Goal: Participate in discussion

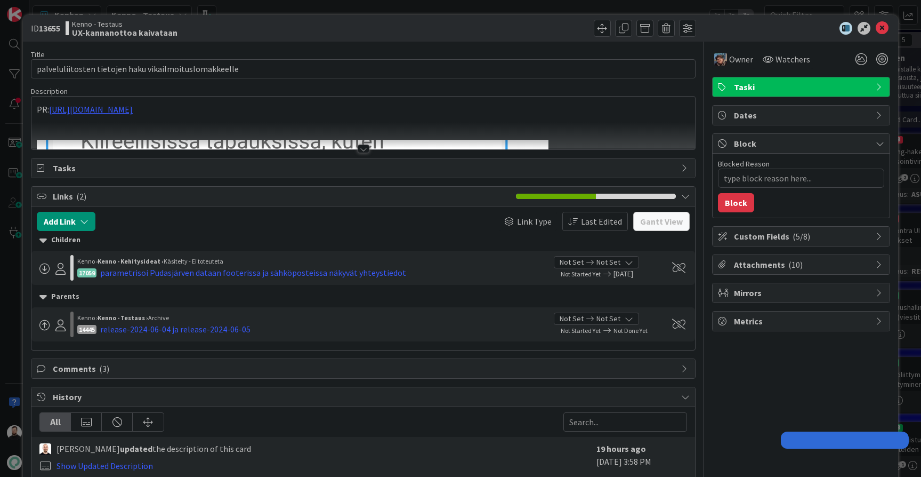
type textarea "x"
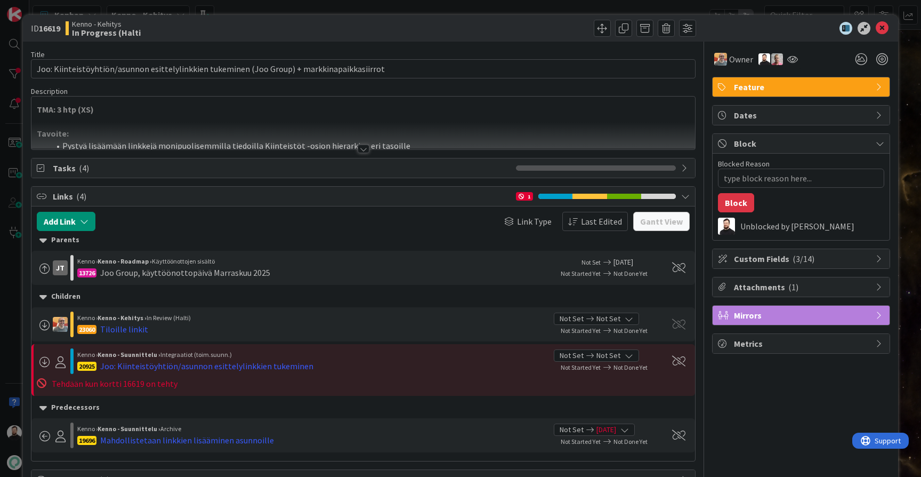
type textarea "x"
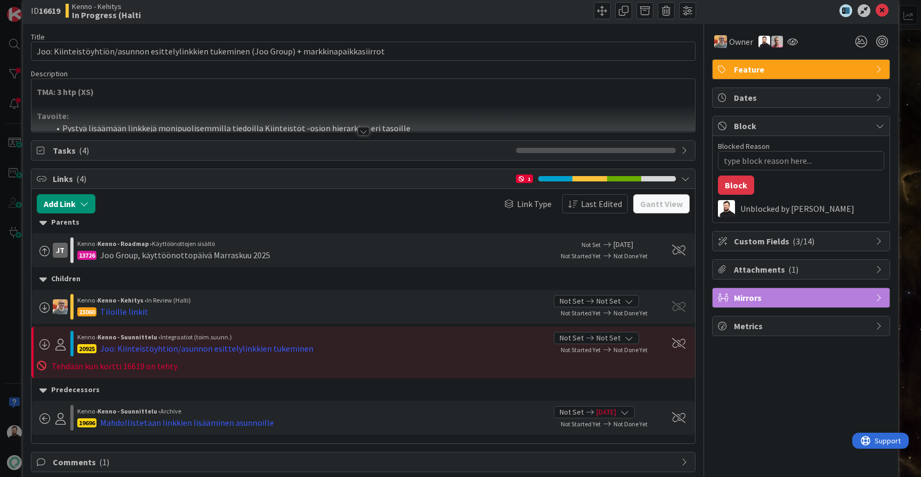
scroll to position [8, 0]
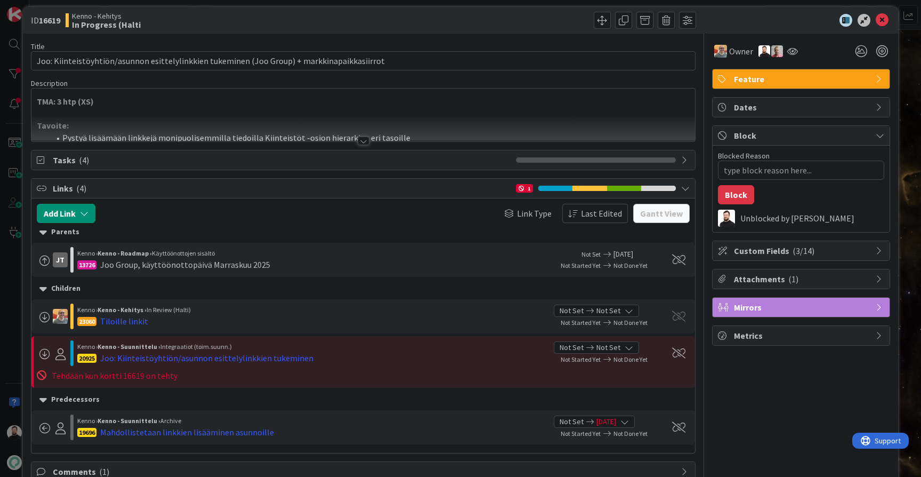
click at [362, 136] on div at bounding box center [363, 127] width 664 height 27
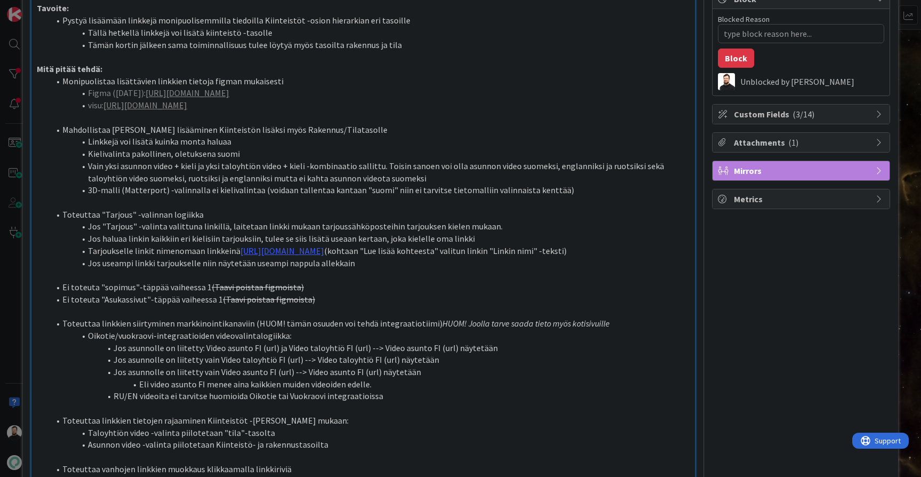
scroll to position [151, 0]
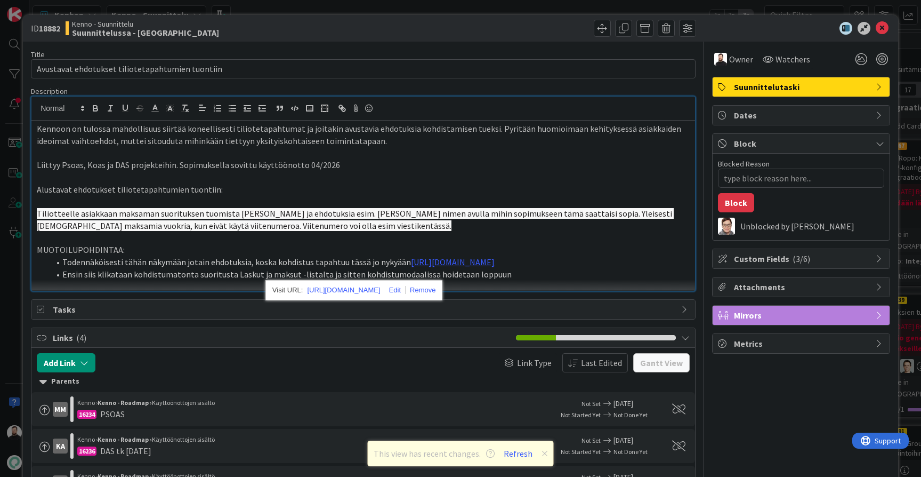
scroll to position [590, 0]
click at [12, 275] on div "ID 18882 Kenno - Suunnittelu Suunnittelussa - Rautalangat Title 48 / 128 Avusta…" at bounding box center [460, 238] width 921 height 477
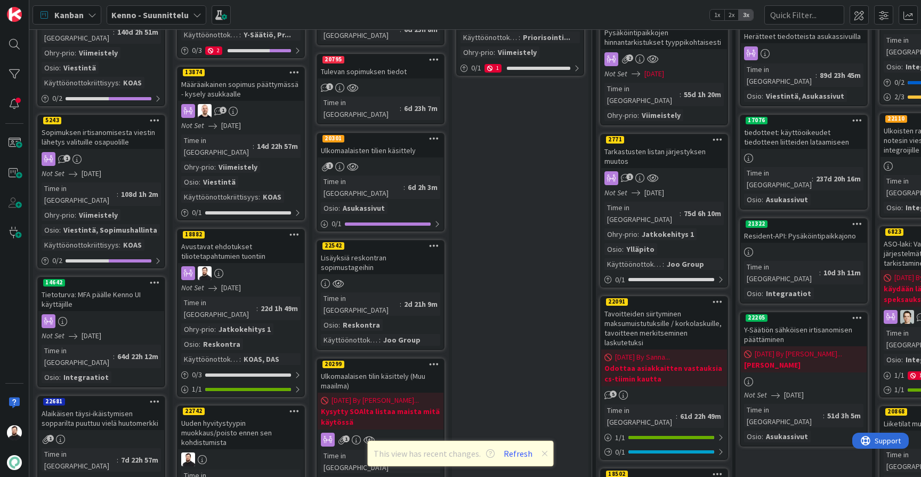
scroll to position [565, -1]
click at [238, 239] on div "Avustavat ehdotukset tiliotetapahtumien tuontiin" at bounding box center [241, 250] width 126 height 23
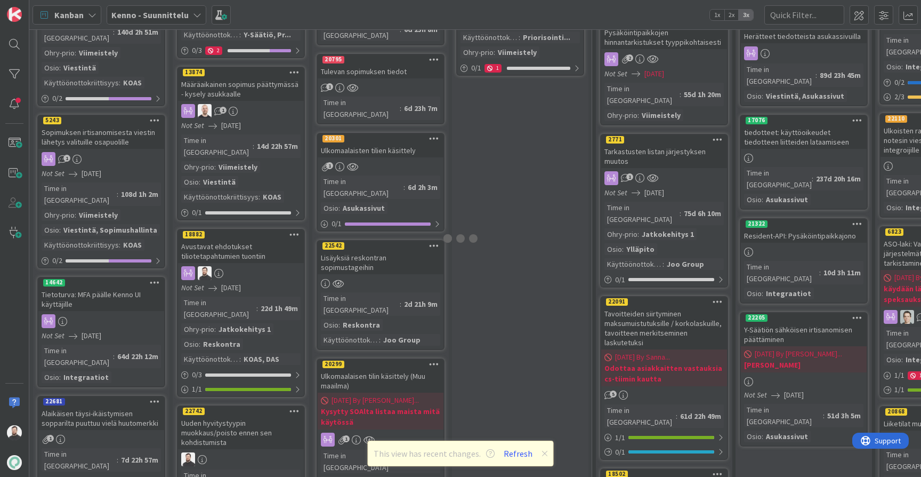
scroll to position [565, 0]
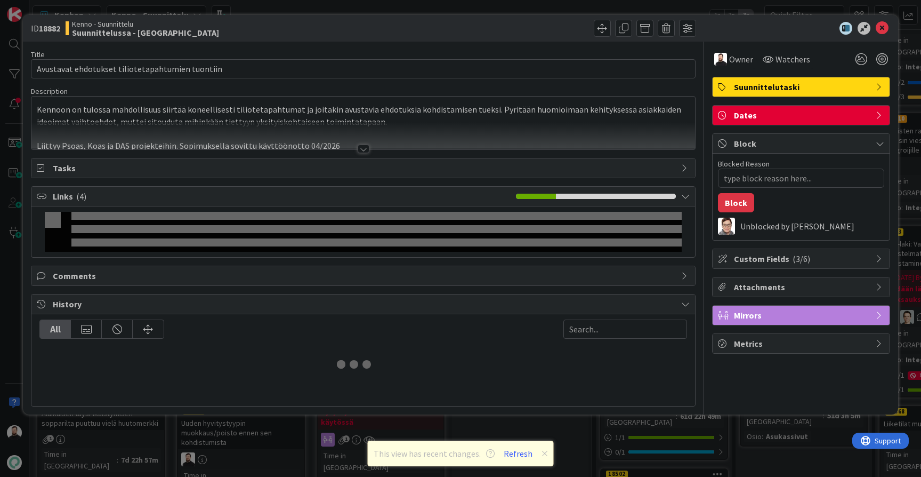
type textarea "x"
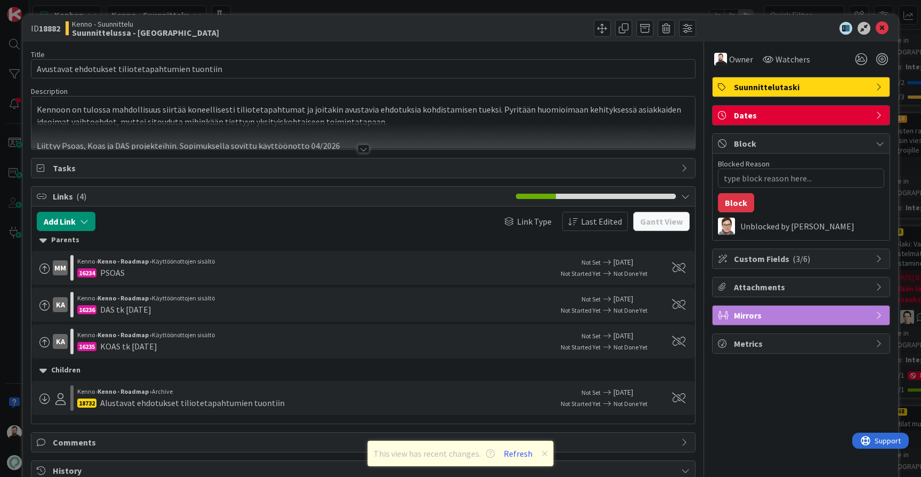
scroll to position [0, 0]
click at [363, 146] on div at bounding box center [364, 148] width 12 height 9
